Goal: Ask a question: Seek information or help from site administrators or community

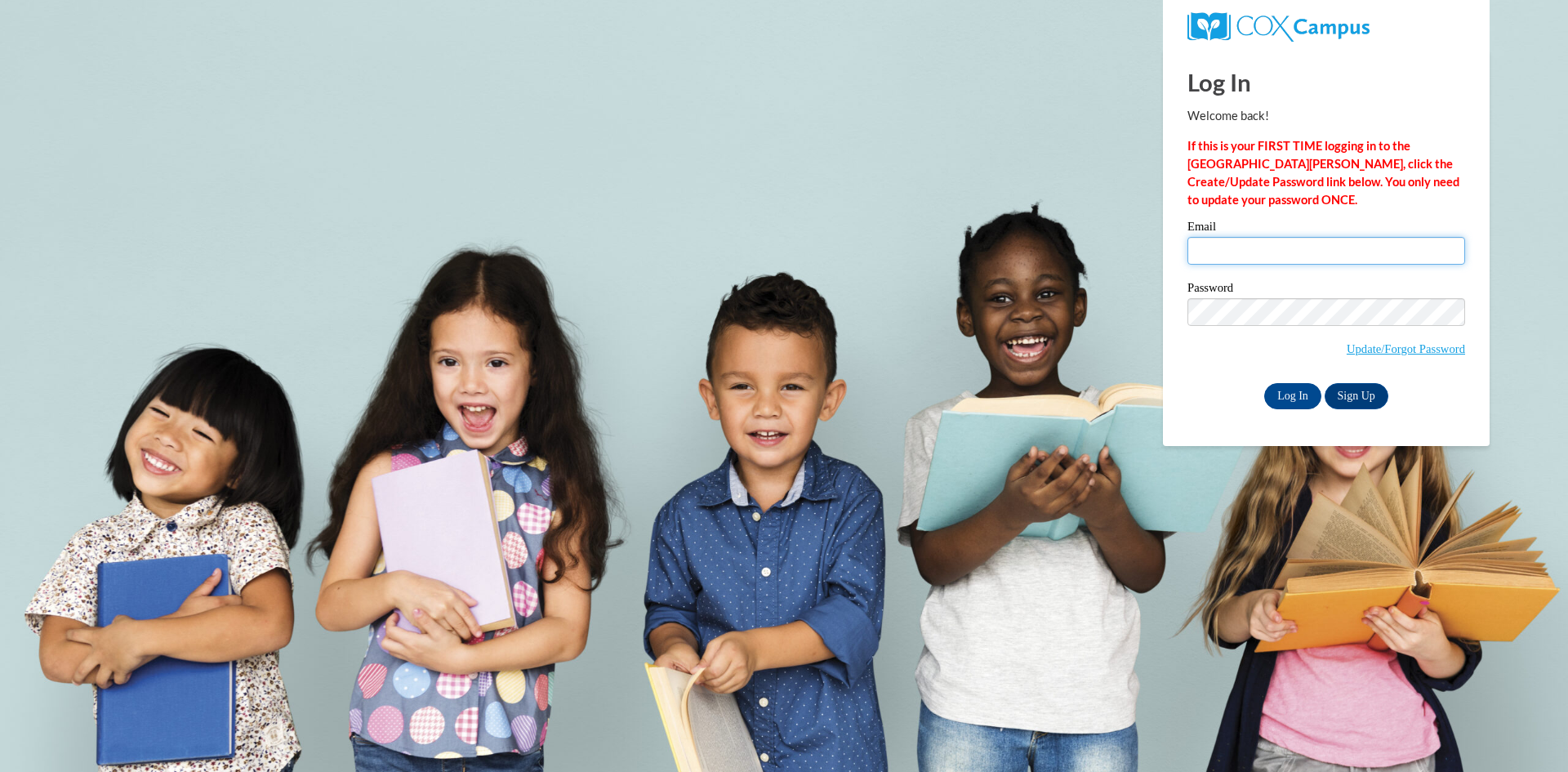
click at [1227, 259] on input "Email" at bounding box center [1325, 250] width 277 height 28
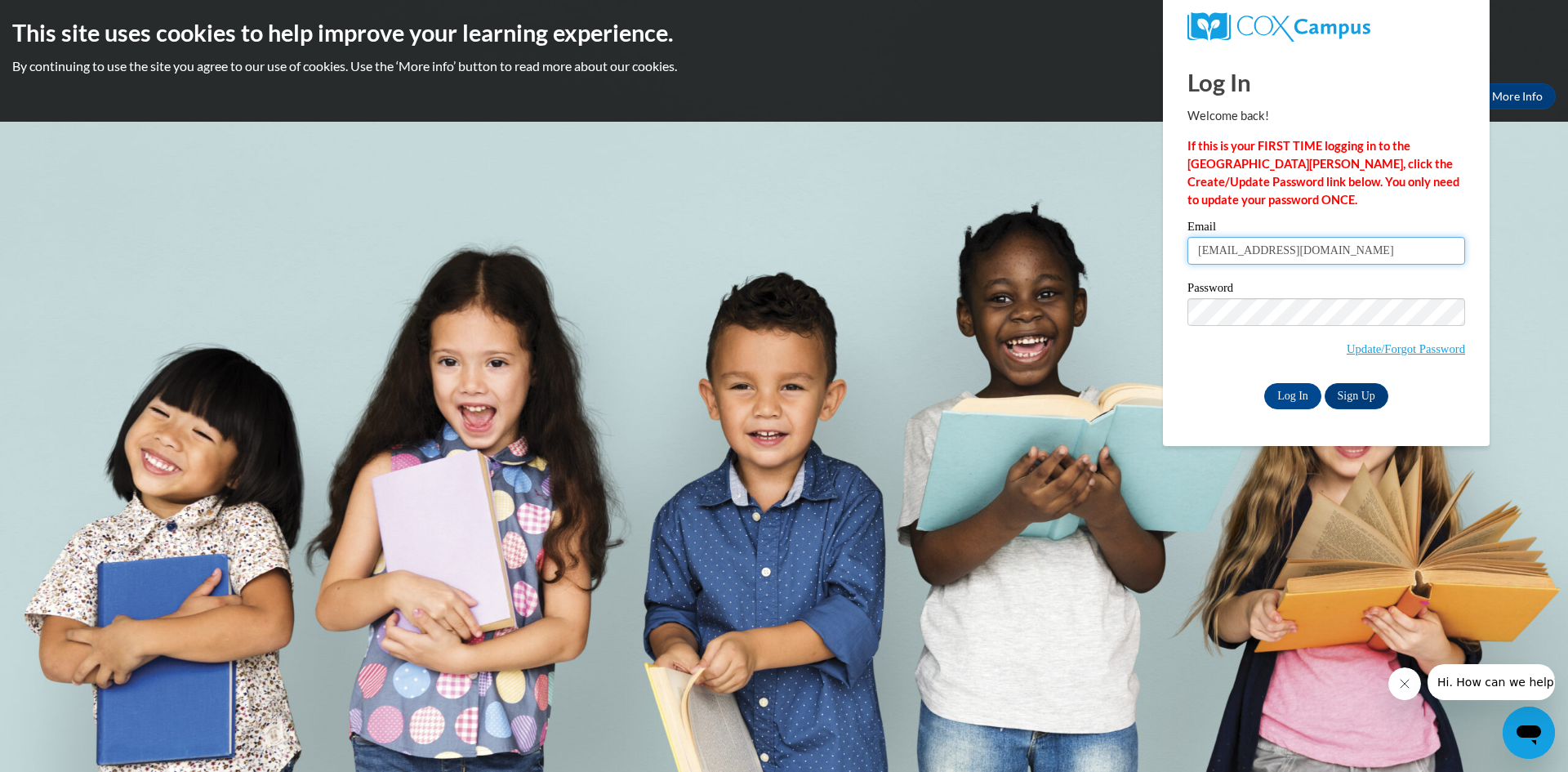
type input "kyniahstephens@gmail.com"
click at [1264, 383] on input "Log In" at bounding box center [1292, 396] width 57 height 26
click at [1286, 391] on input "Log In" at bounding box center [1292, 396] width 57 height 26
click at [1297, 400] on input "Log In" at bounding box center [1292, 396] width 57 height 26
click at [1290, 399] on input "Log In" at bounding box center [1292, 396] width 57 height 26
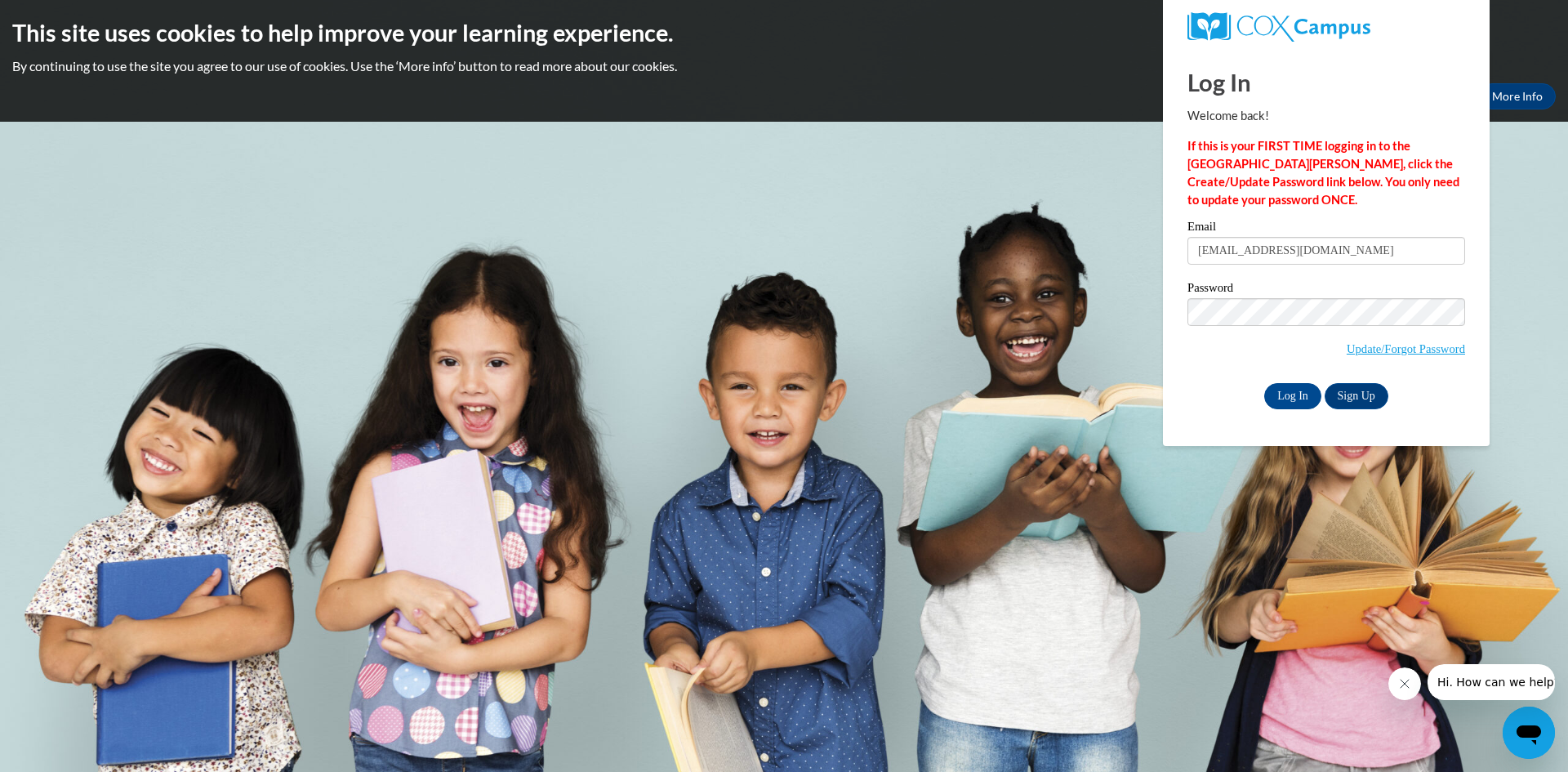
click at [1545, 176] on body "This site uses cookies to help improve your learning experience. By continuing …" at bounding box center [784, 386] width 1568 height 772
click at [1005, 350] on body "This site uses cookies to help improve your learning experience. By continuing …" at bounding box center [784, 386] width 1568 height 772
click at [1264, 383] on input "Log In" at bounding box center [1292, 396] width 57 height 26
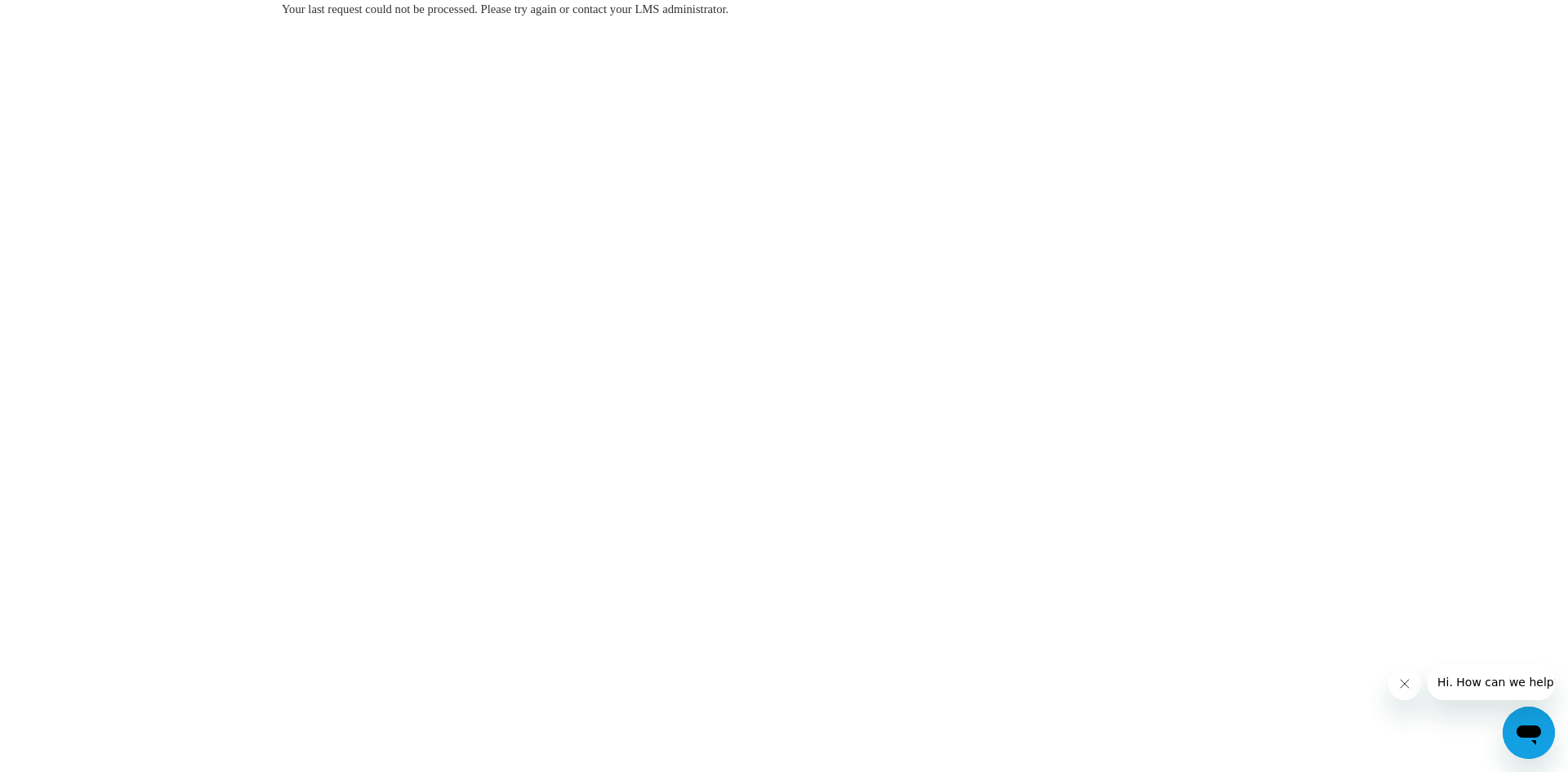
click at [1516, 750] on div "Open messaging window" at bounding box center [1529, 733] width 49 height 49
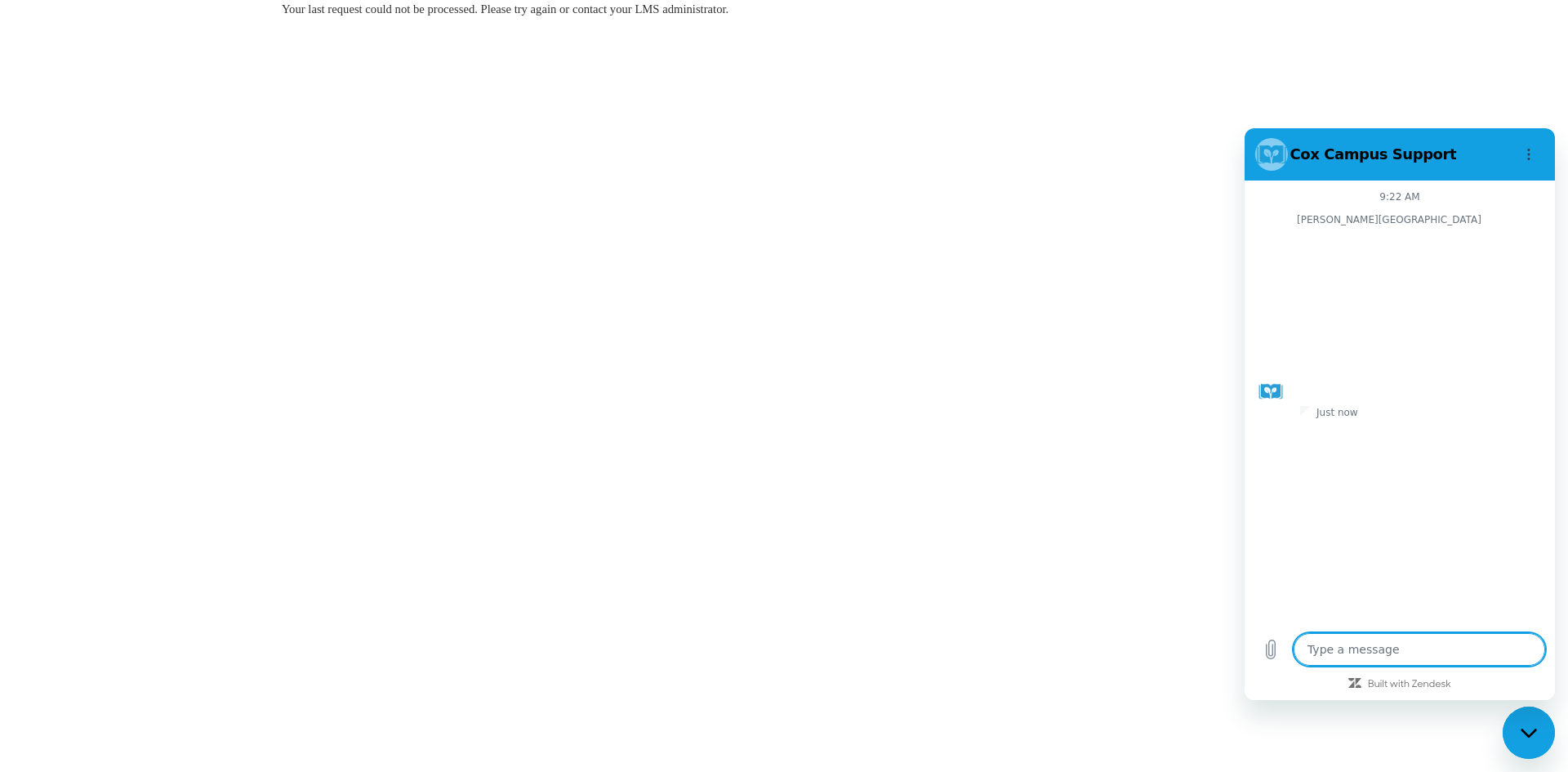
type textarea "x"
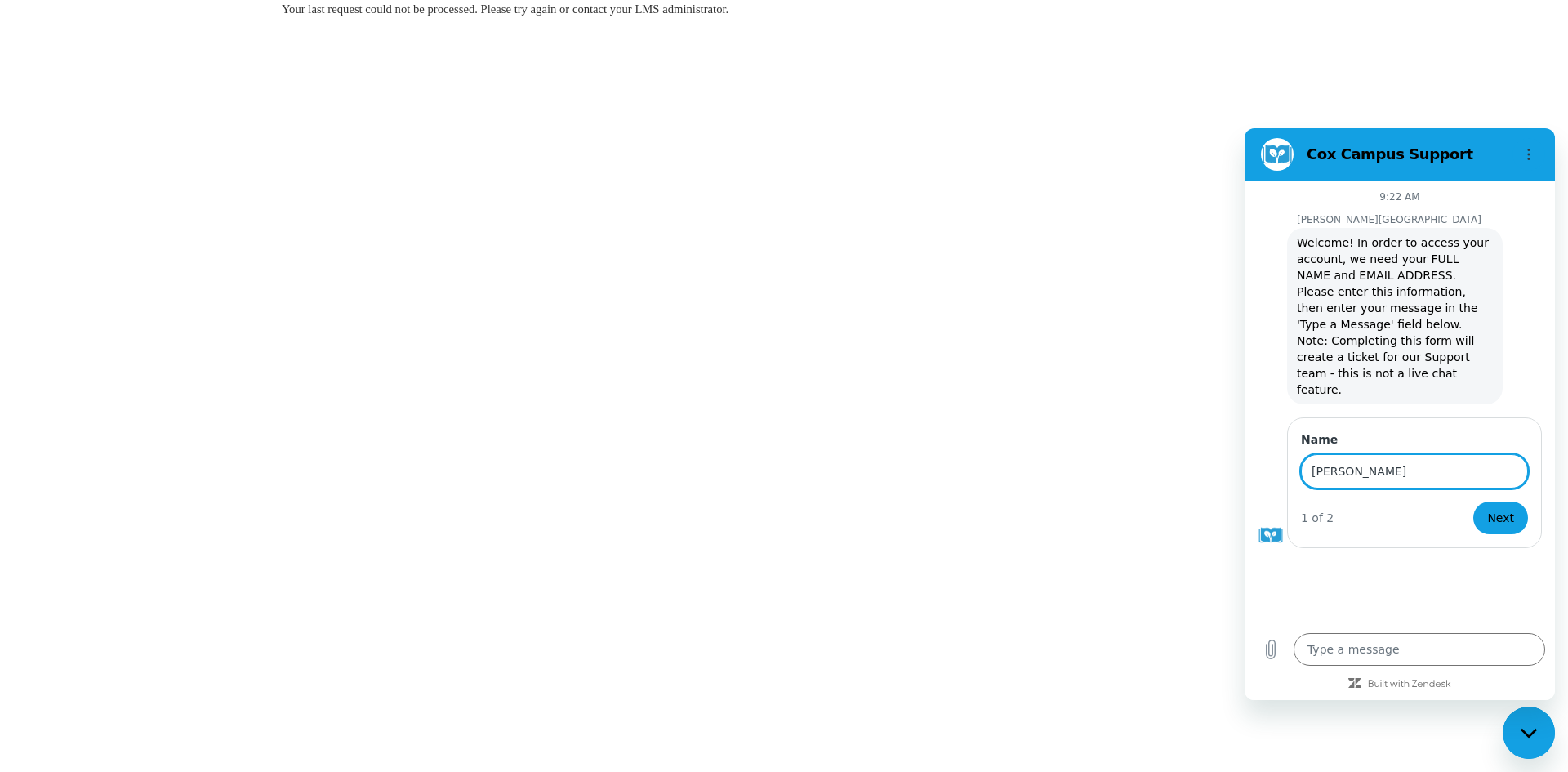
type input "Dariayana Stephens"
click at [1473, 501] on button "Next" at bounding box center [1500, 517] width 55 height 33
type textarea "x"
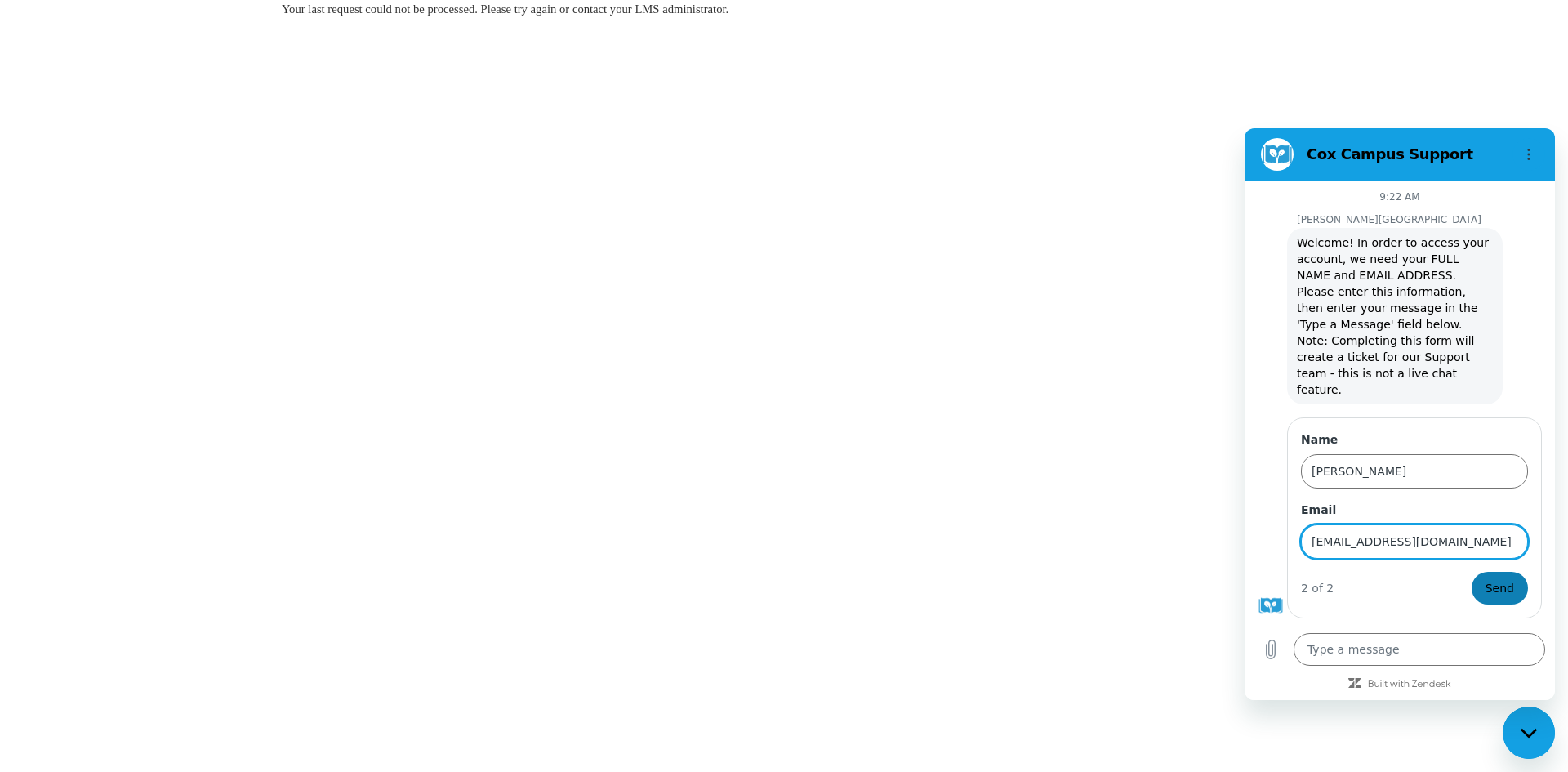
type input "Kyniahstephens@gmail.com"
click at [1500, 579] on span "Send" at bounding box center [1499, 588] width 29 height 20
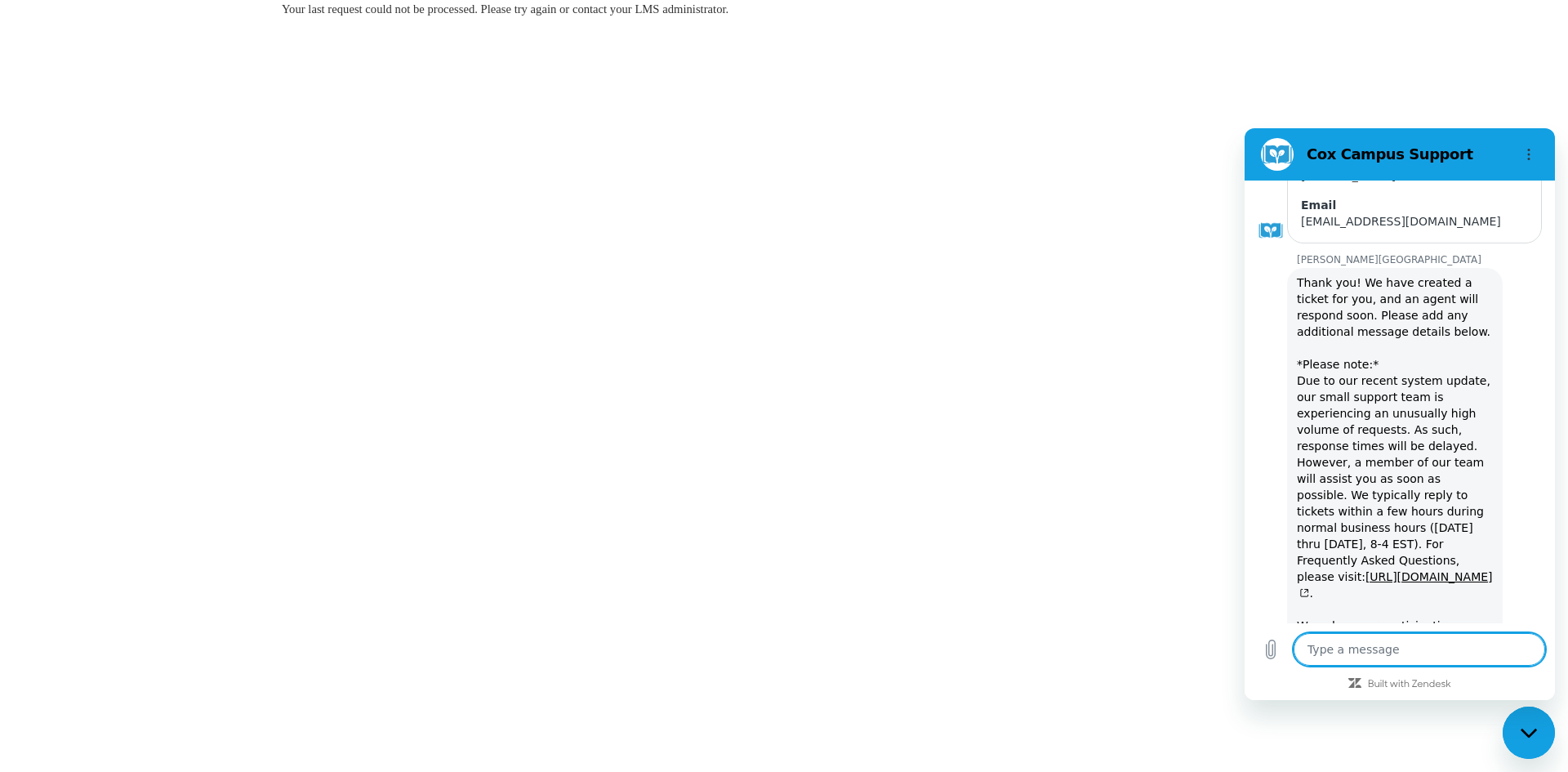
scroll to position [297, 0]
type textarea "x"
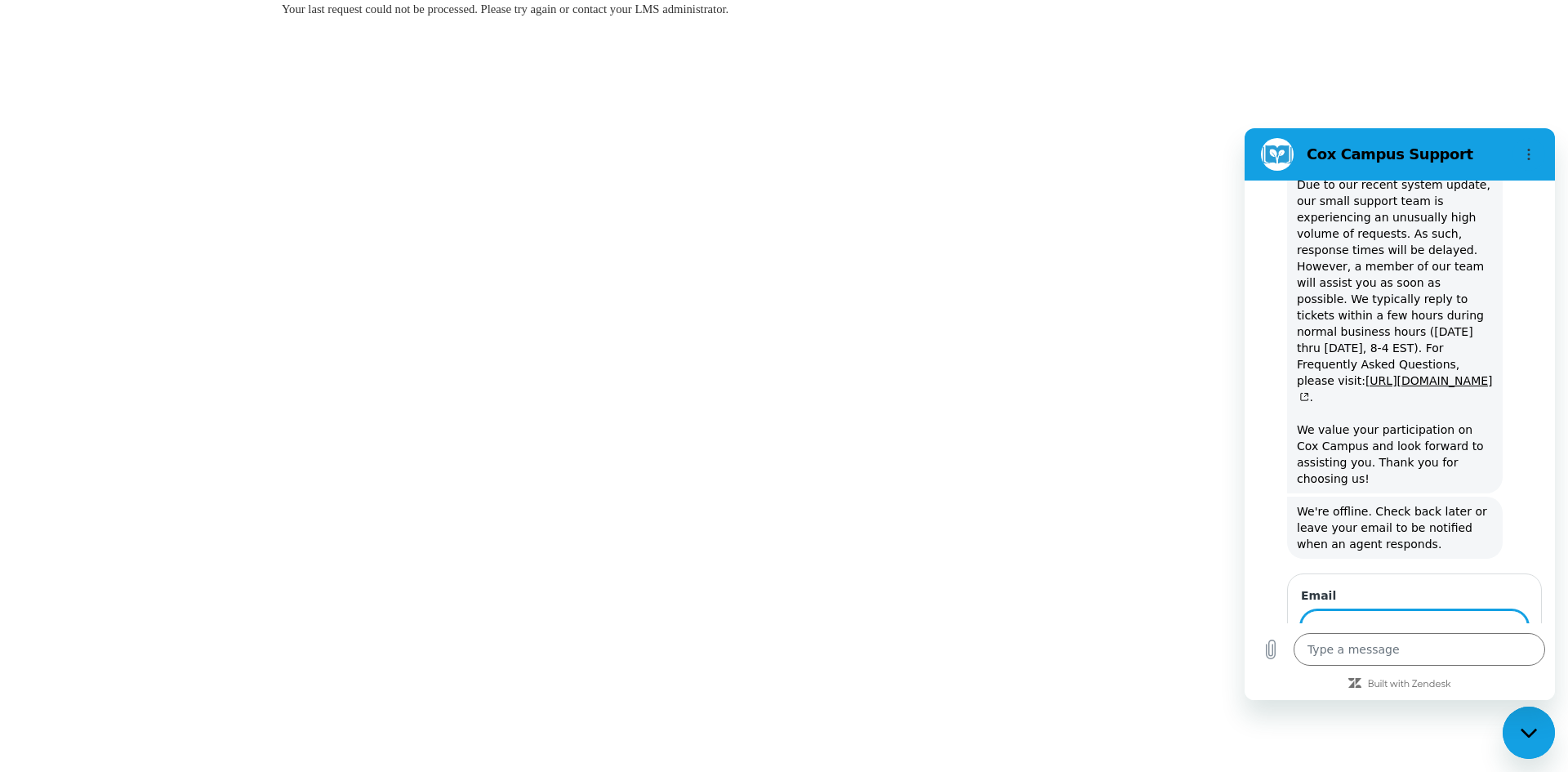
scroll to position [486, 0]
click at [1193, 199] on body "Your last request could not be processed. Please try again or contact your LMS …" at bounding box center [784, 386] width 1568 height 772
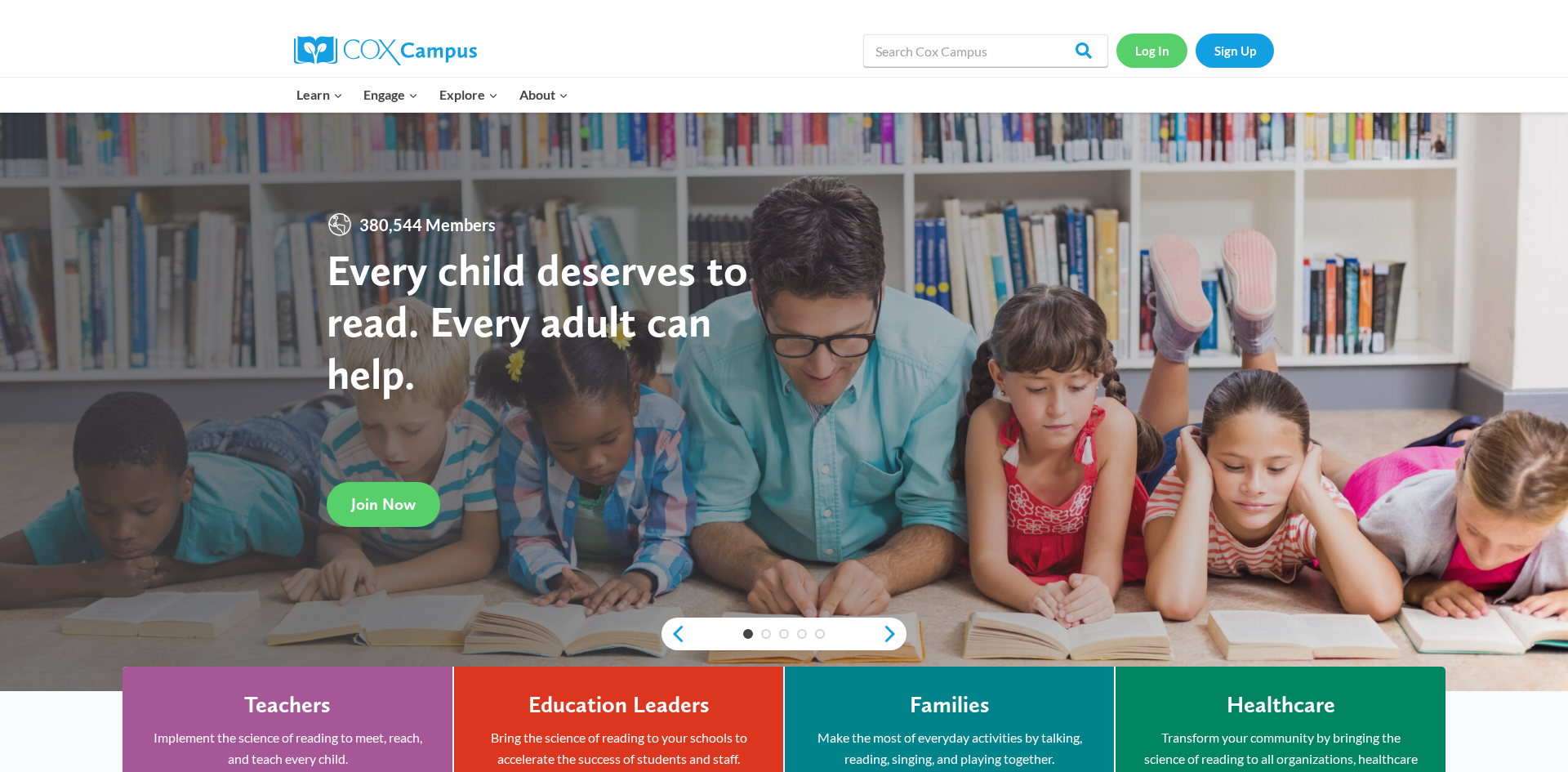
click at [1170, 50] on link "Log In" at bounding box center [1152, 49] width 71 height 33
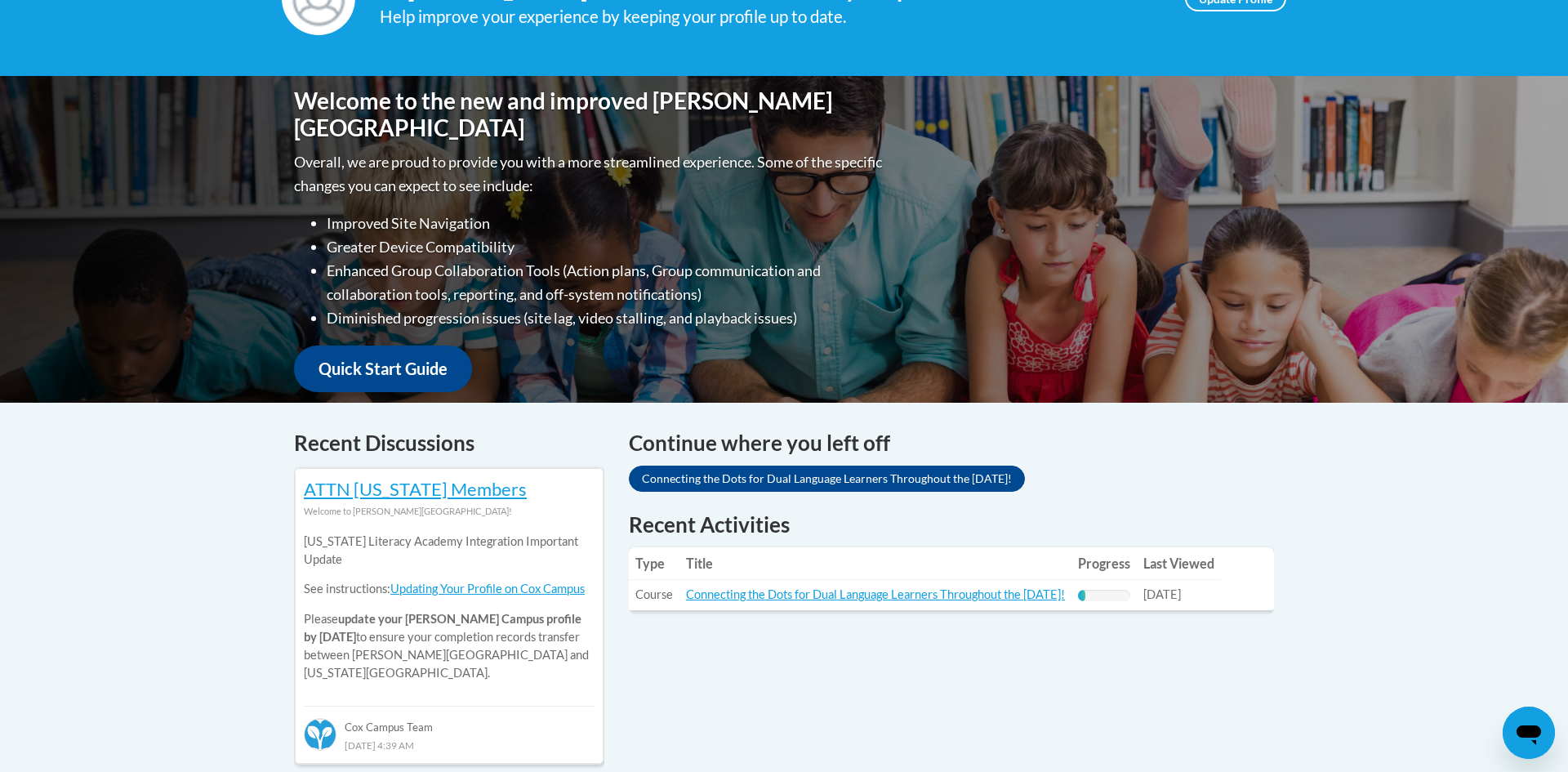
scroll to position [294, 0]
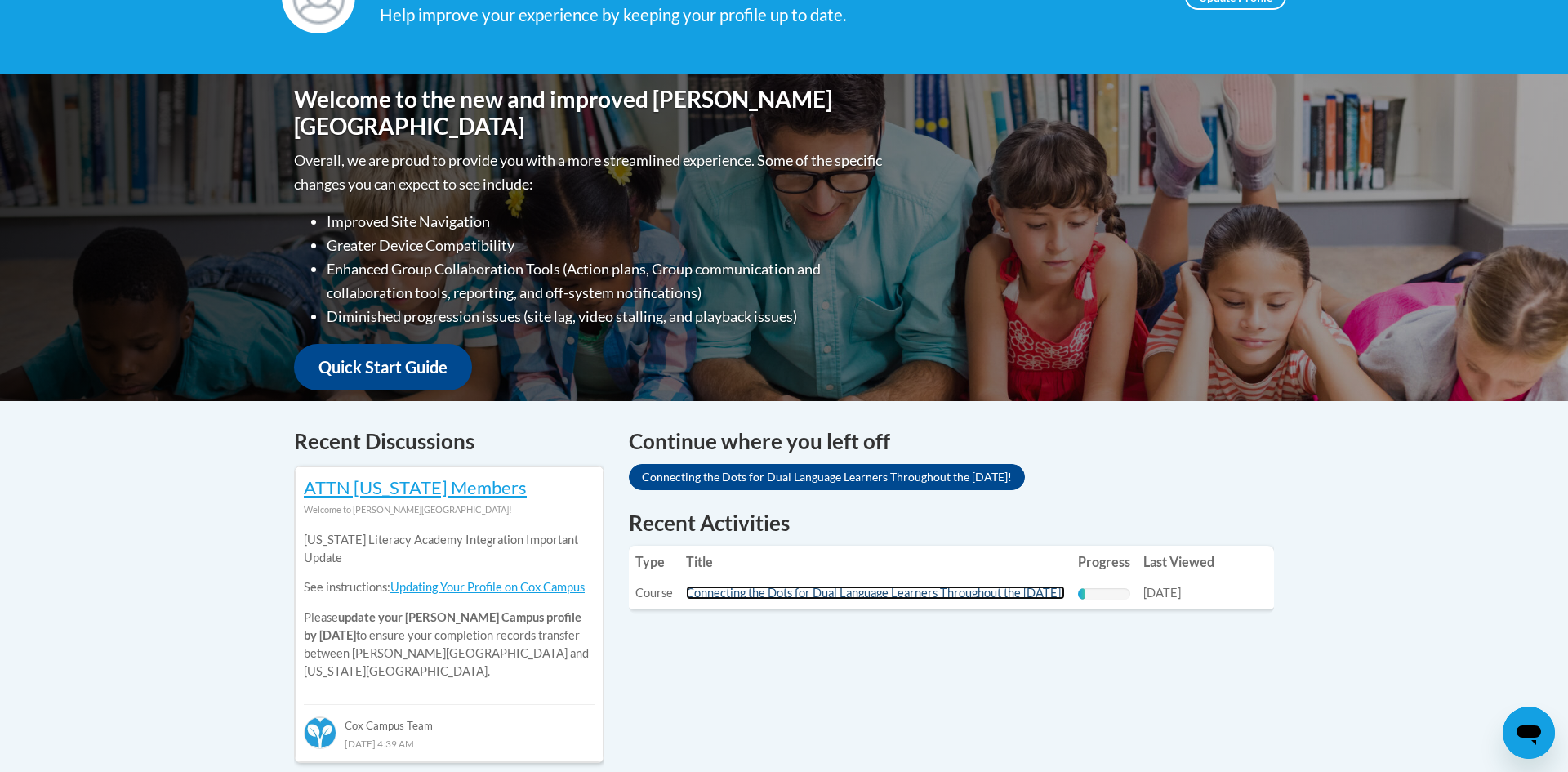
click at [1033, 590] on link "Connecting the Dots for Dual Language Learners Throughout the [DATE]!" at bounding box center [875, 592] width 379 height 14
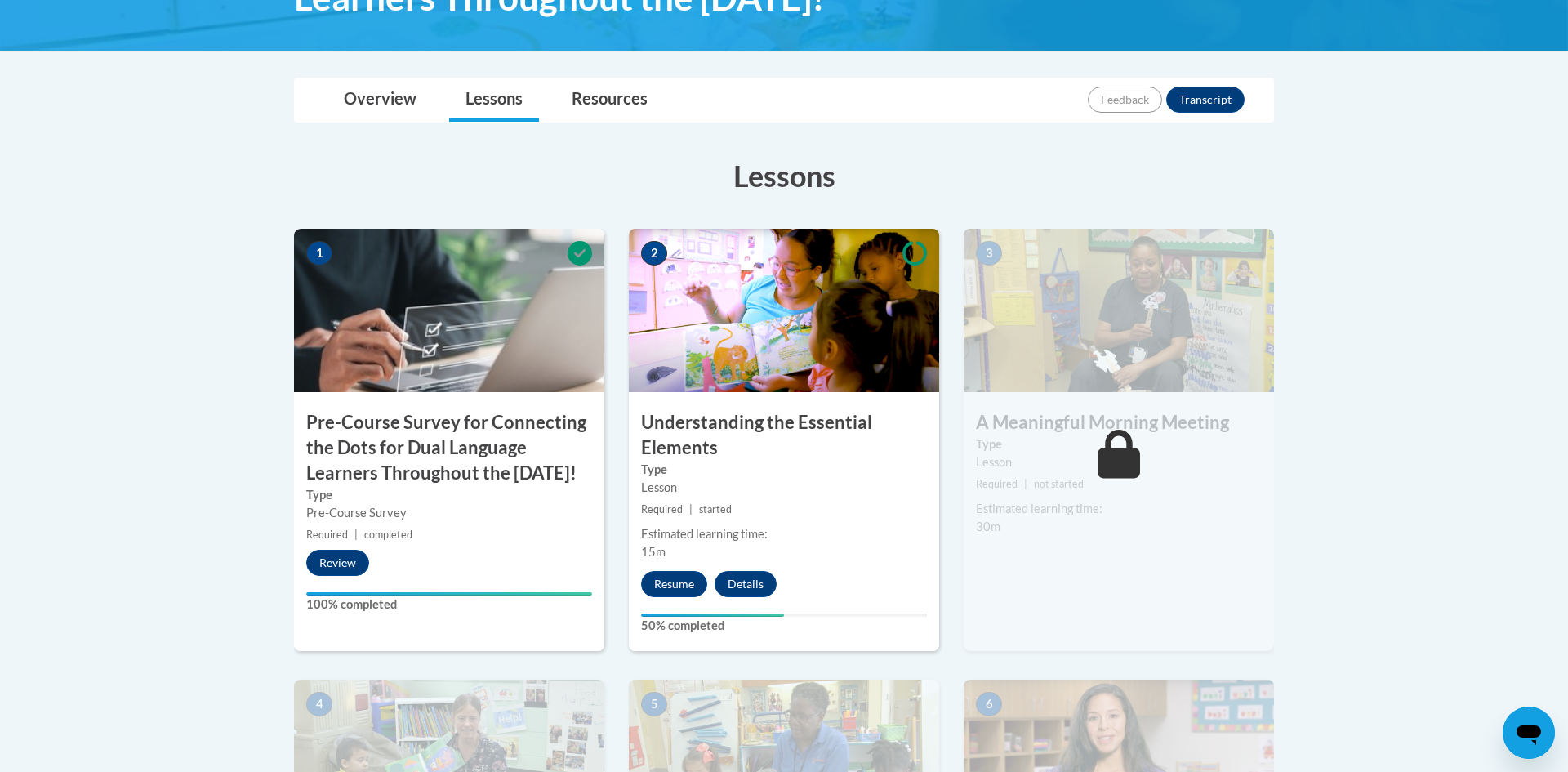
scroll to position [360, 0]
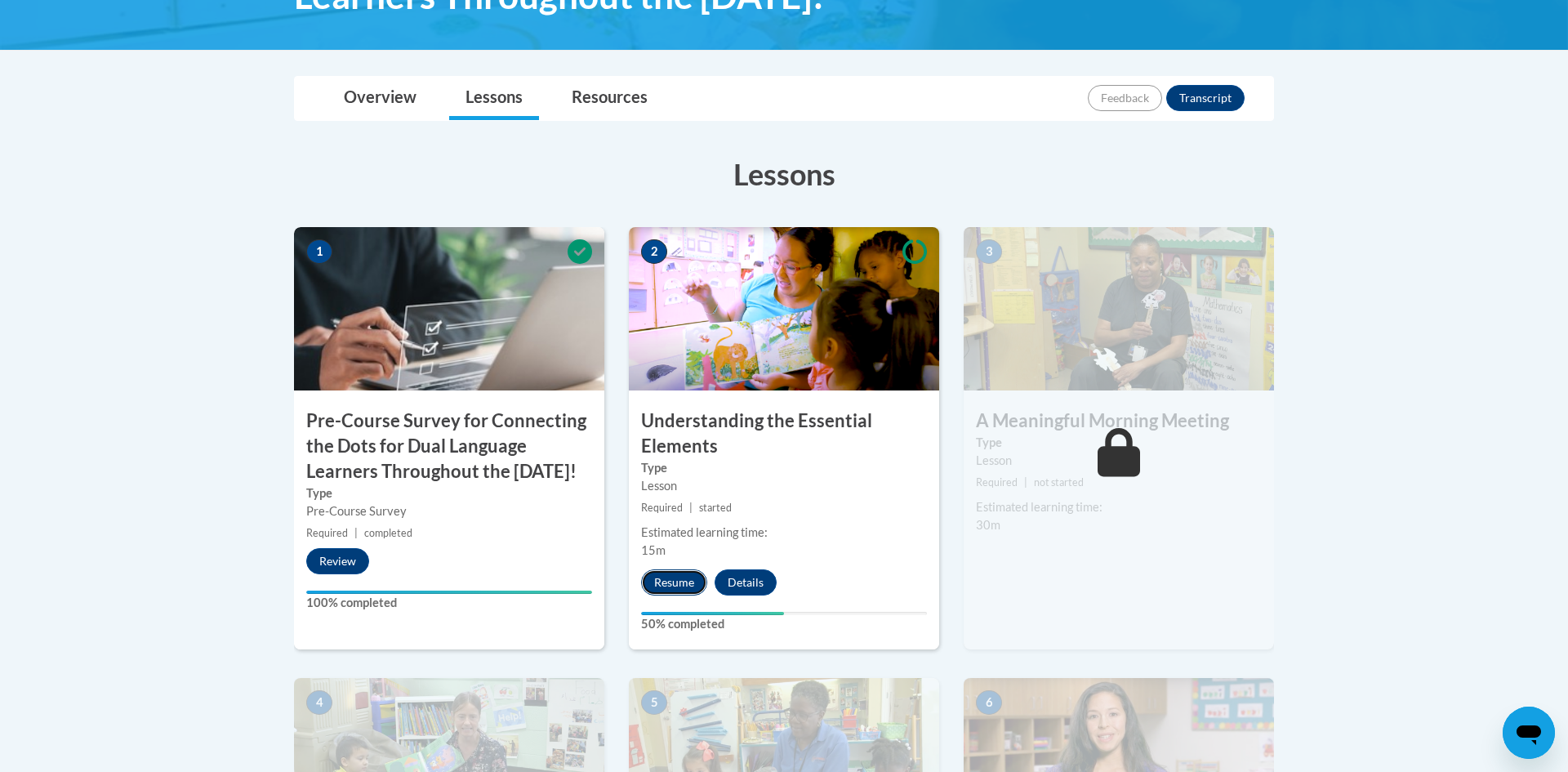
click at [684, 590] on button "Resume" at bounding box center [674, 582] width 66 height 26
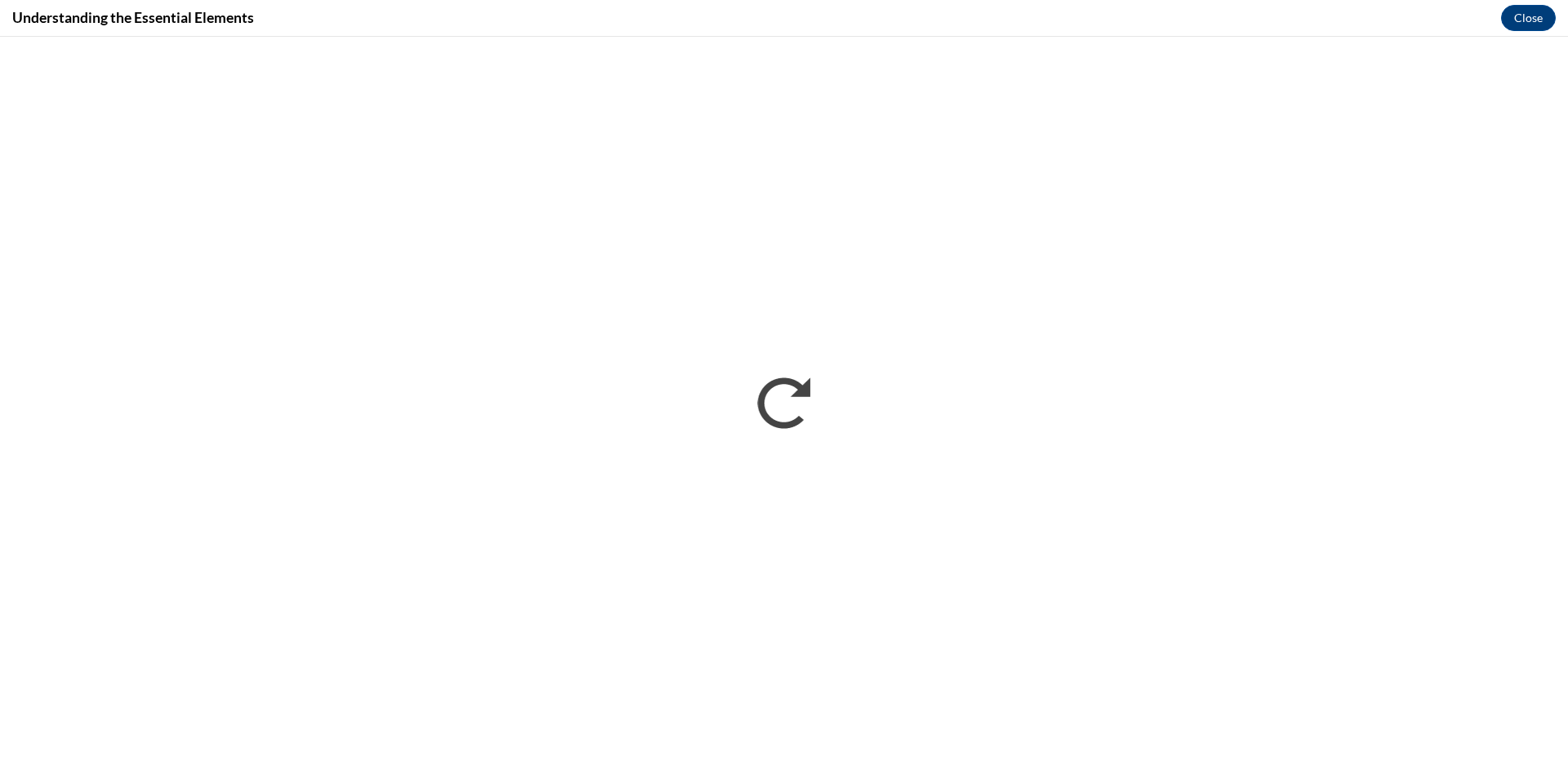
scroll to position [0, 0]
